Goal: Task Accomplishment & Management: Use online tool/utility

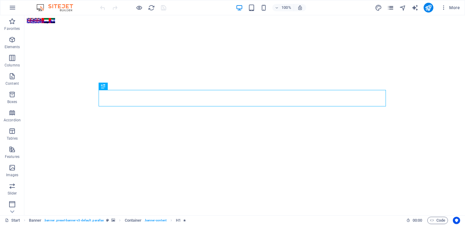
click at [391, 4] on icon "pages" at bounding box center [390, 7] width 7 height 7
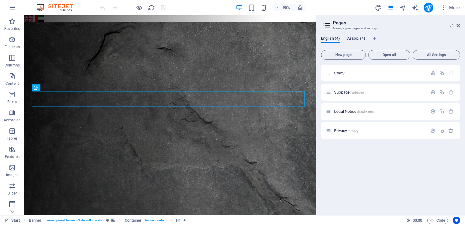
click at [354, 38] on span "Arabic (4)" at bounding box center [356, 39] width 18 height 9
click at [347, 76] on div "Start /" at bounding box center [376, 72] width 101 height 7
click at [341, 72] on span "Start /" at bounding box center [339, 73] width 10 height 5
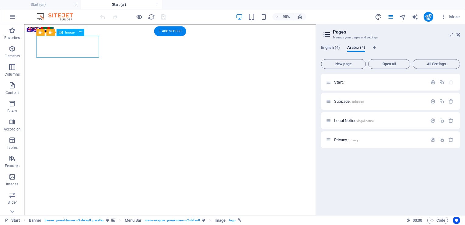
select select "px"
select select "4"
select select
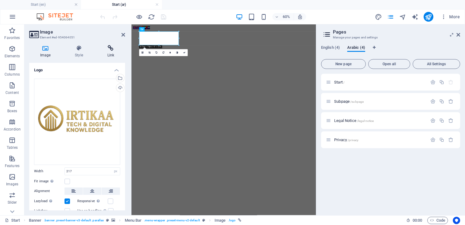
click at [112, 51] on icon at bounding box center [111, 48] width 29 height 6
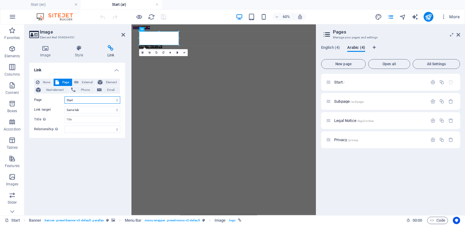
click at [116, 100] on select "Start Subpage Legal Notice Privacy Start Subpage Legal Notice Privacy" at bounding box center [93, 99] width 56 height 7
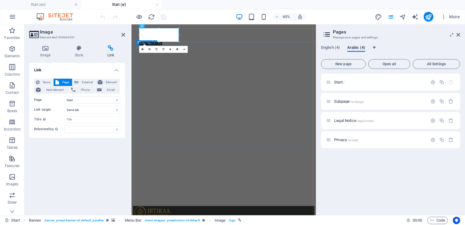
scroll to position [30, 0]
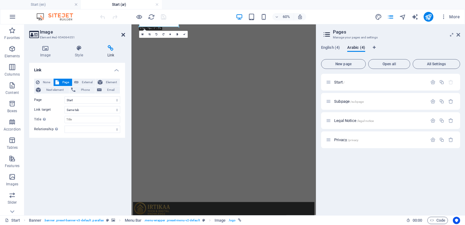
drag, startPoint x: 123, startPoint y: 35, endPoint x: 104, endPoint y: 11, distance: 30.8
click at [123, 35] on icon at bounding box center [123, 34] width 4 height 5
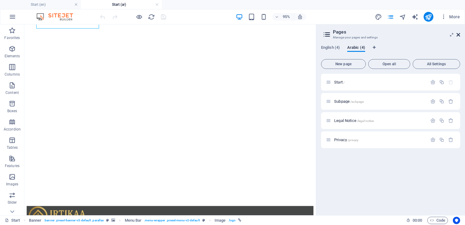
click at [459, 33] on icon at bounding box center [459, 34] width 4 height 5
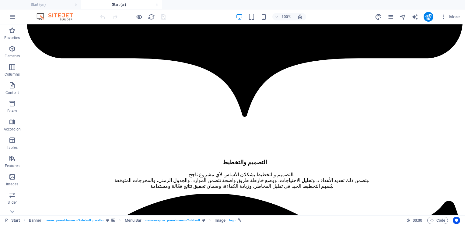
scroll to position [792, 0]
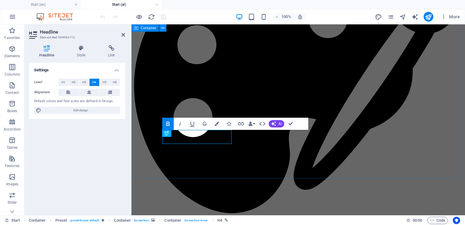
scroll to position [909, 0]
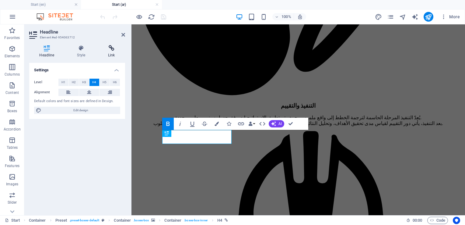
click at [108, 53] on h4 "Link" at bounding box center [111, 51] width 27 height 13
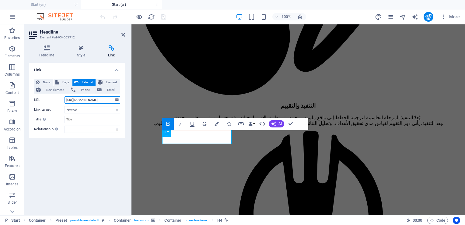
click at [99, 102] on input "[URL][DOMAIN_NAME]" at bounding box center [93, 99] width 56 height 7
click at [98, 99] on input "[URL][DOMAIN_NAME]" at bounding box center [93, 99] width 56 height 7
click at [98, 98] on input "[URL][DOMAIN_NAME]" at bounding box center [93, 99] width 56 height 7
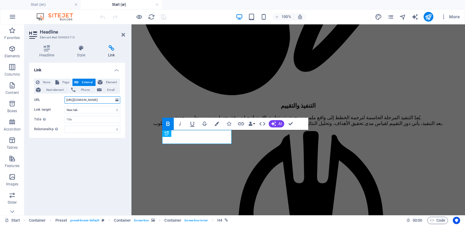
click at [98, 98] on input "[URL][DOMAIN_NAME]" at bounding box center [93, 99] width 56 height 7
paste input "ar/"
type input "[URL][DOMAIN_NAME]"
click at [162, 16] on icon "save" at bounding box center [163, 16] width 7 height 7
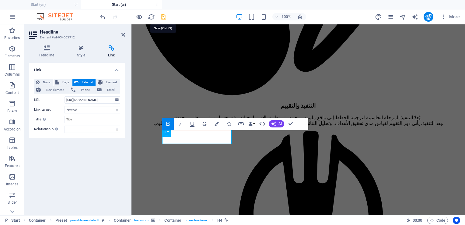
checkbox input "false"
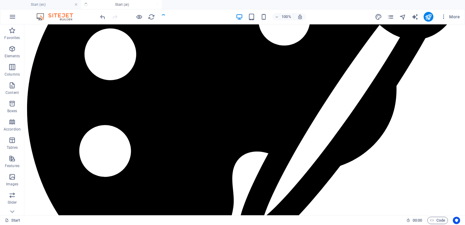
scroll to position [792, 0]
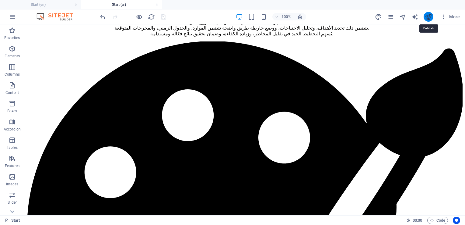
click at [427, 16] on icon "publish" at bounding box center [428, 16] width 7 height 7
